Goal: Task Accomplishment & Management: Use online tool/utility

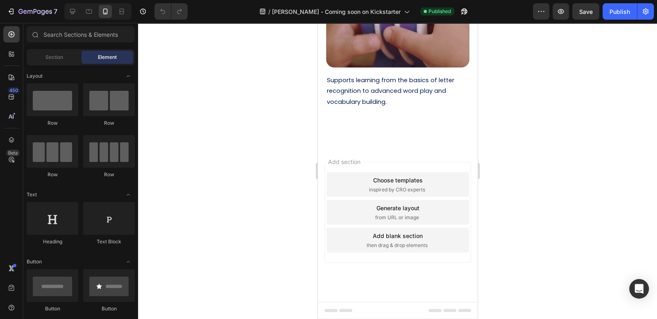
scroll to position [2457, 0]
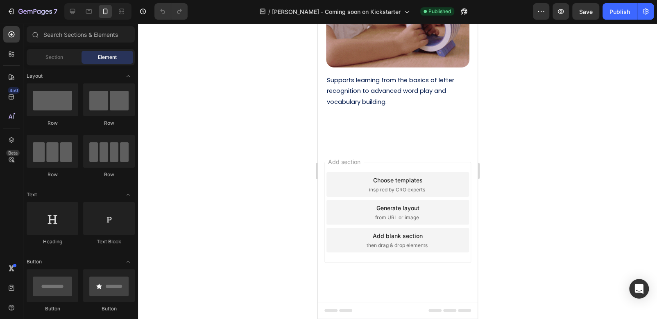
click at [612, 156] on div at bounding box center [397, 171] width 519 height 297
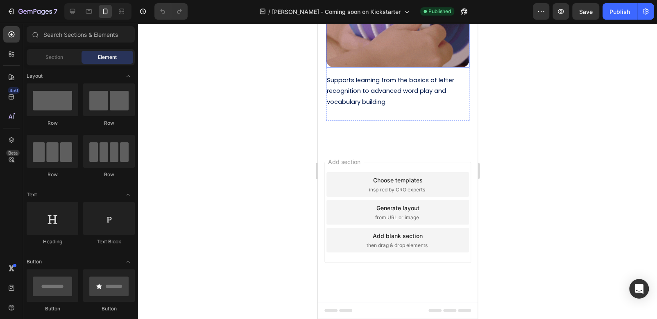
scroll to position [2580, 0]
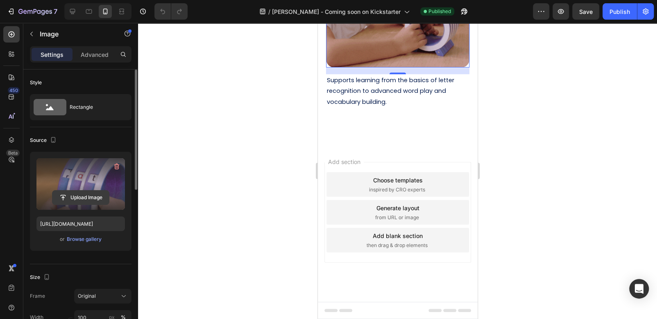
click at [72, 199] on input "file" at bounding box center [80, 198] width 57 height 14
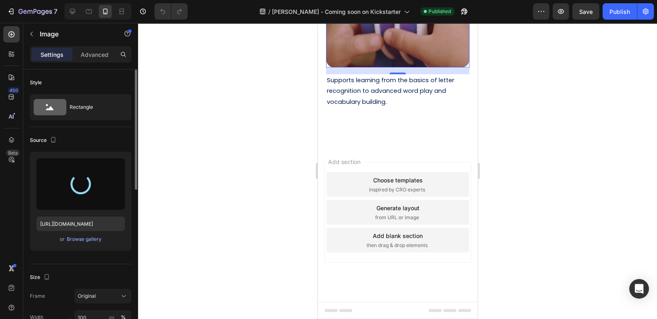
type input "[URL][DOMAIN_NAME]"
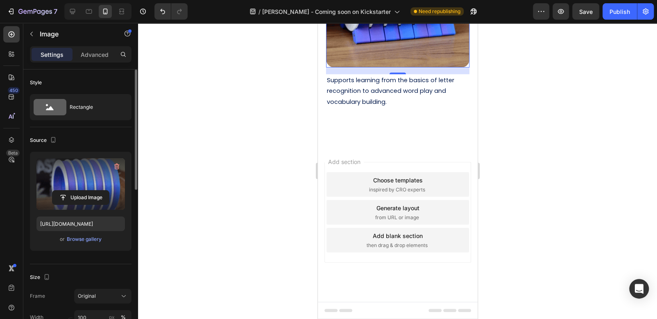
click at [562, 183] on div at bounding box center [397, 171] width 519 height 297
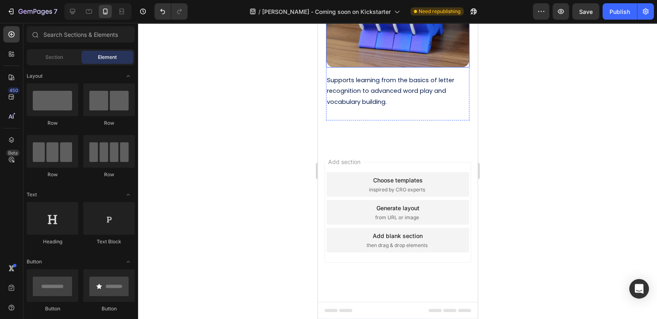
scroll to position [2621, 0]
click at [541, 176] on div at bounding box center [397, 171] width 519 height 297
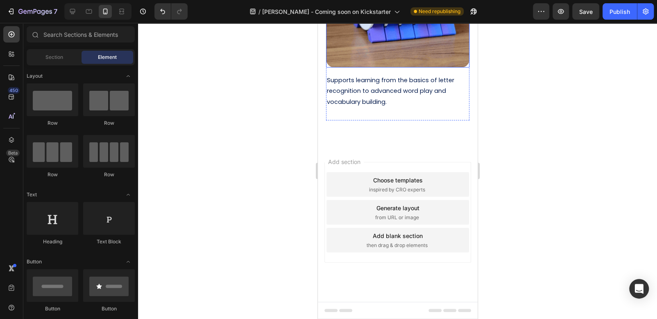
scroll to position [2784, 0]
click at [539, 156] on div at bounding box center [397, 171] width 519 height 297
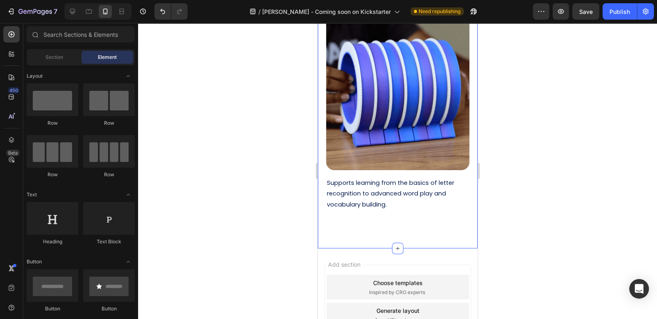
scroll to position [2319, 0]
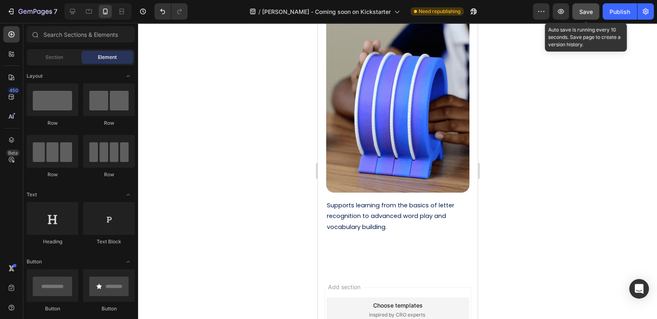
click at [588, 9] on span "Save" at bounding box center [586, 11] width 14 height 7
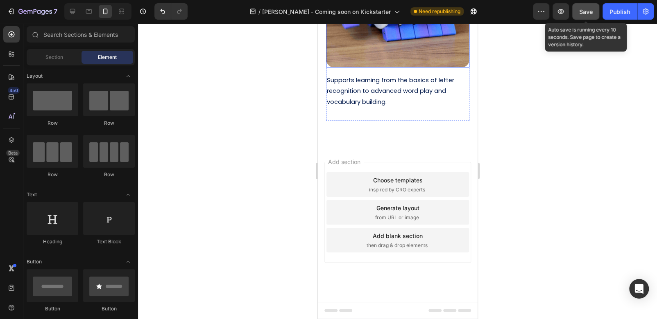
scroll to position [2524, 0]
